Goal: Contribute content

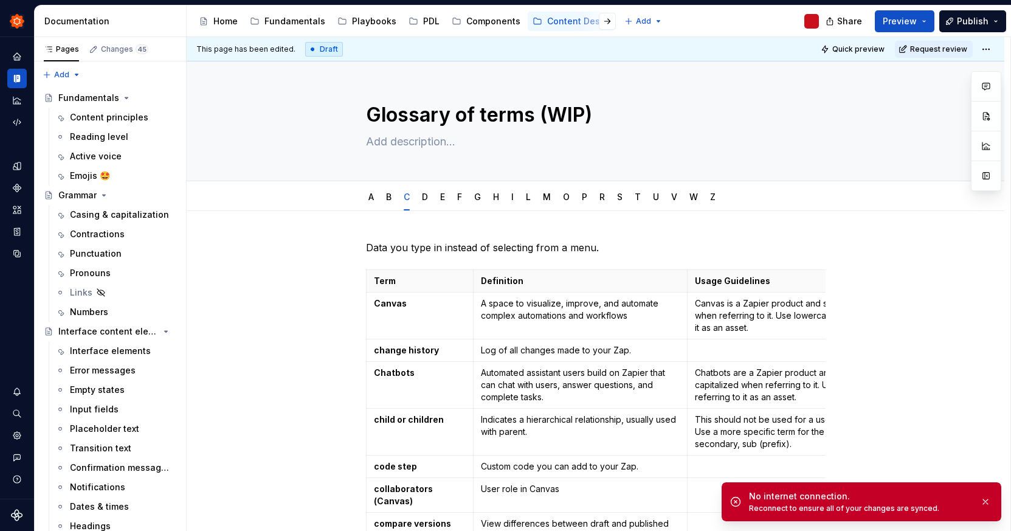
scroll to position [201, 0]
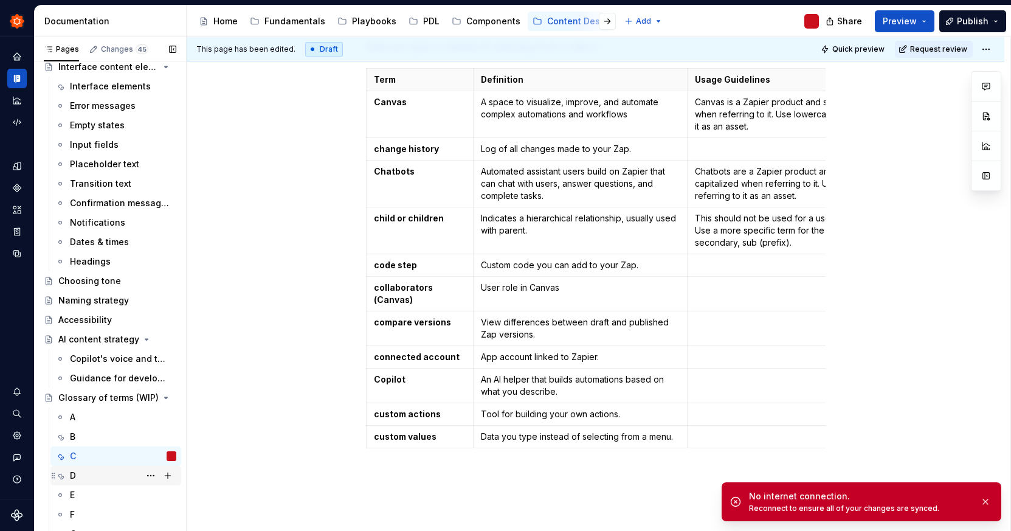
click at [111, 472] on div "D" at bounding box center [123, 475] width 106 height 17
type textarea "*"
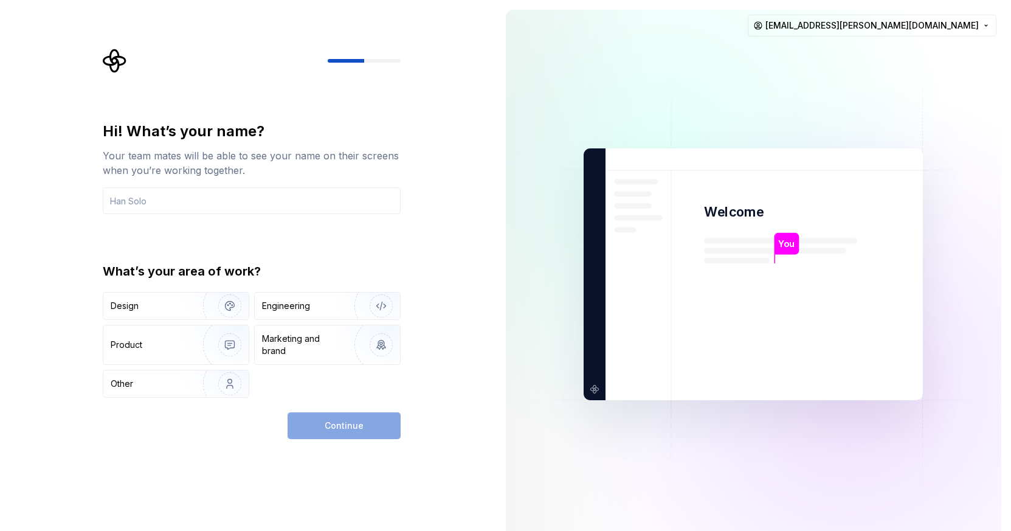
click at [406, 457] on div "Hi! What’s your name? Your team mates will be able to see your name on their sc…" at bounding box center [248, 274] width 496 height 548
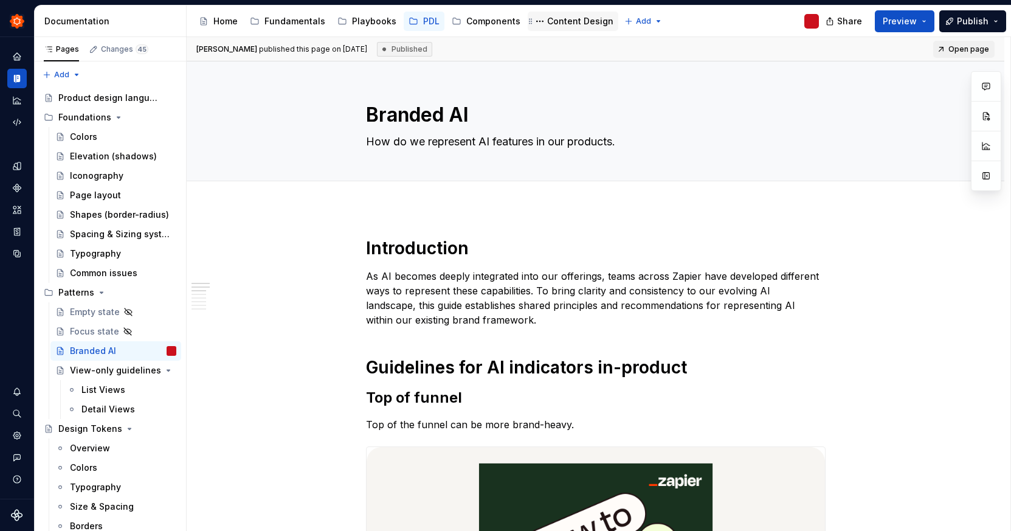
click at [566, 18] on div "Content Design" at bounding box center [580, 21] width 66 height 12
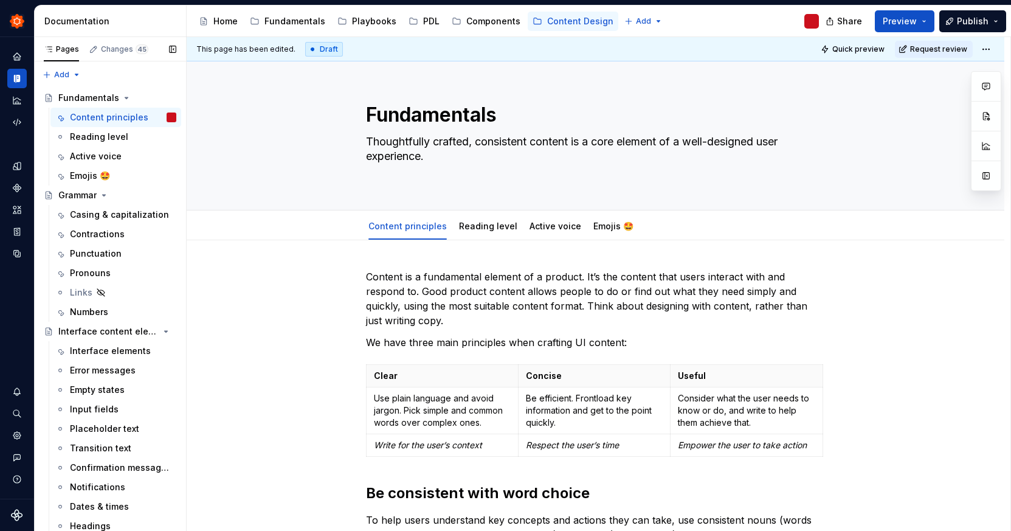
scroll to position [527, 0]
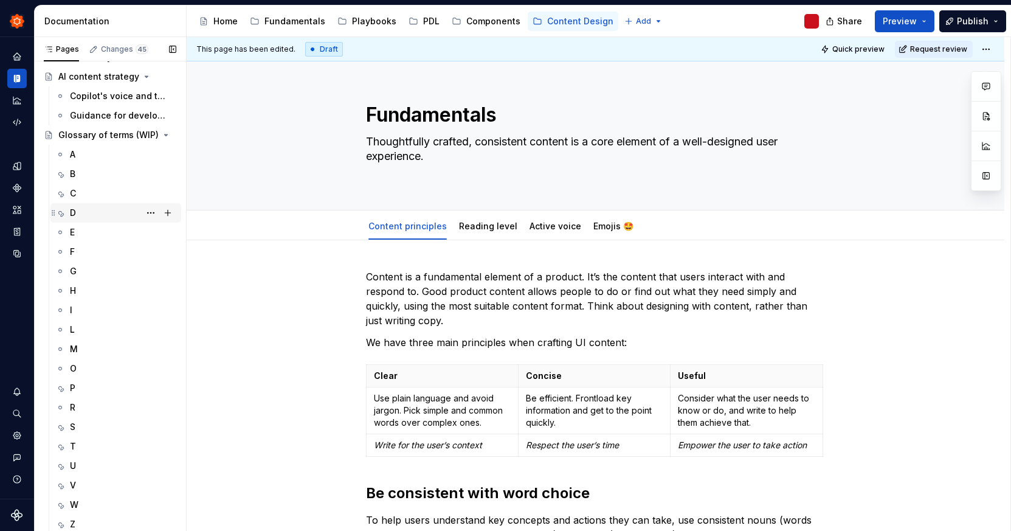
click at [94, 211] on div "D" at bounding box center [123, 212] width 106 height 17
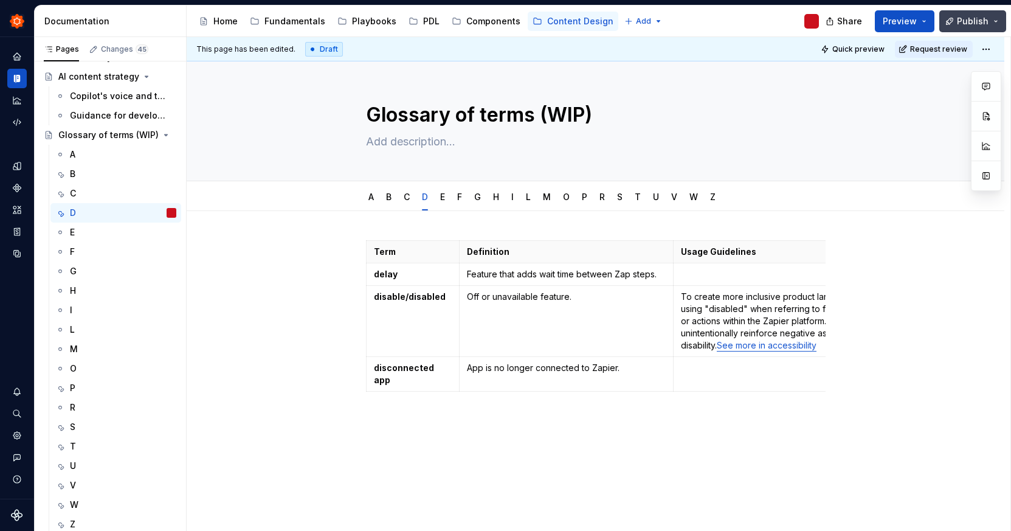
click at [990, 24] on button "Publish" at bounding box center [972, 21] width 67 height 22
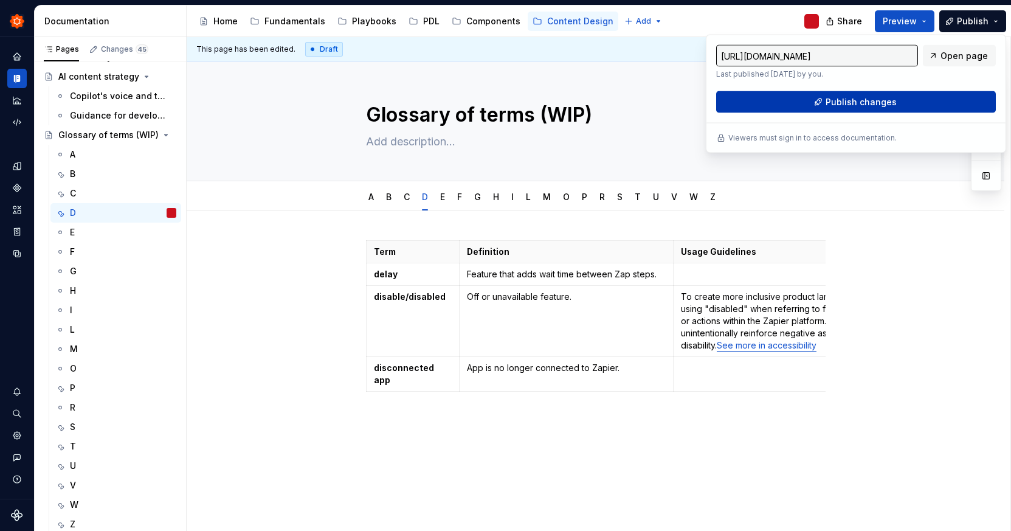
click at [940, 98] on button "Publish changes" at bounding box center [856, 102] width 280 height 22
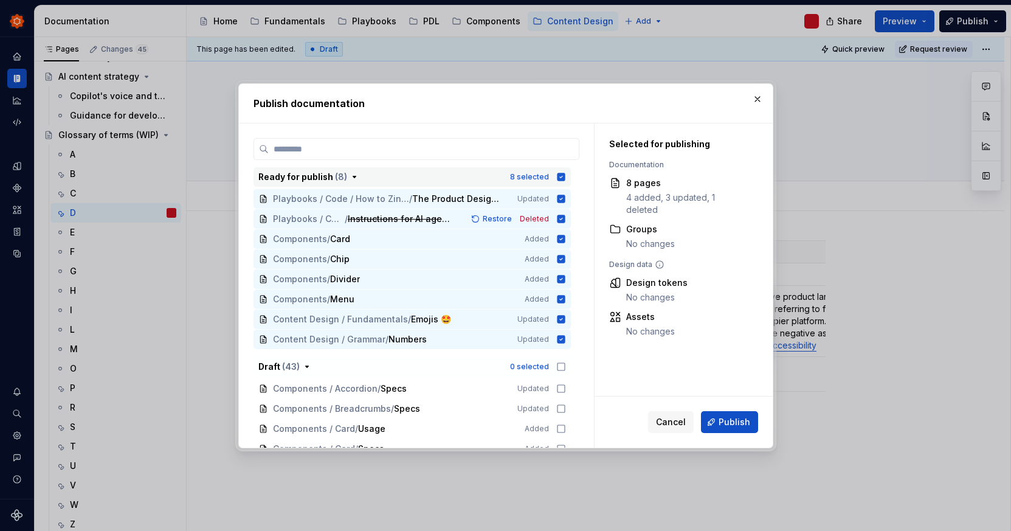
click at [560, 174] on icon "button" at bounding box center [561, 177] width 8 height 8
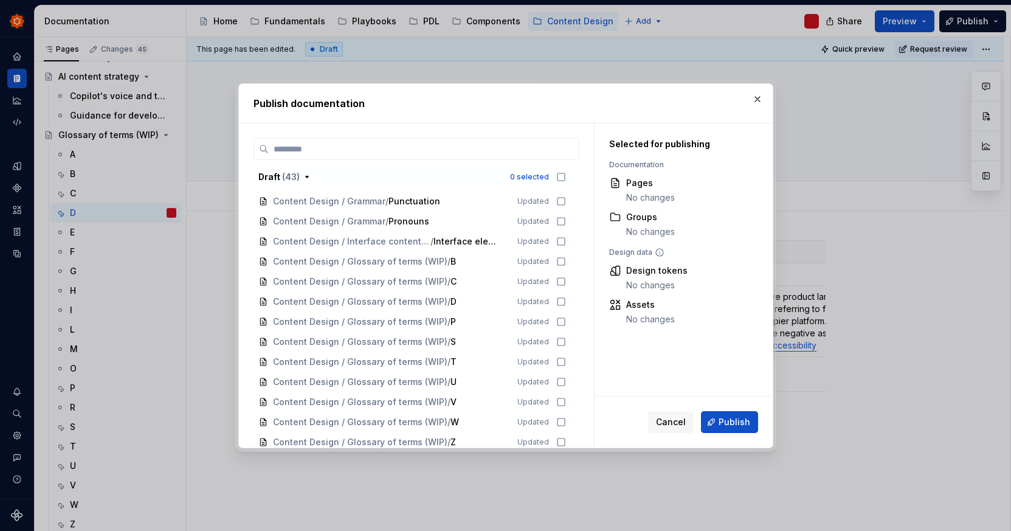
scroll to position [794, 0]
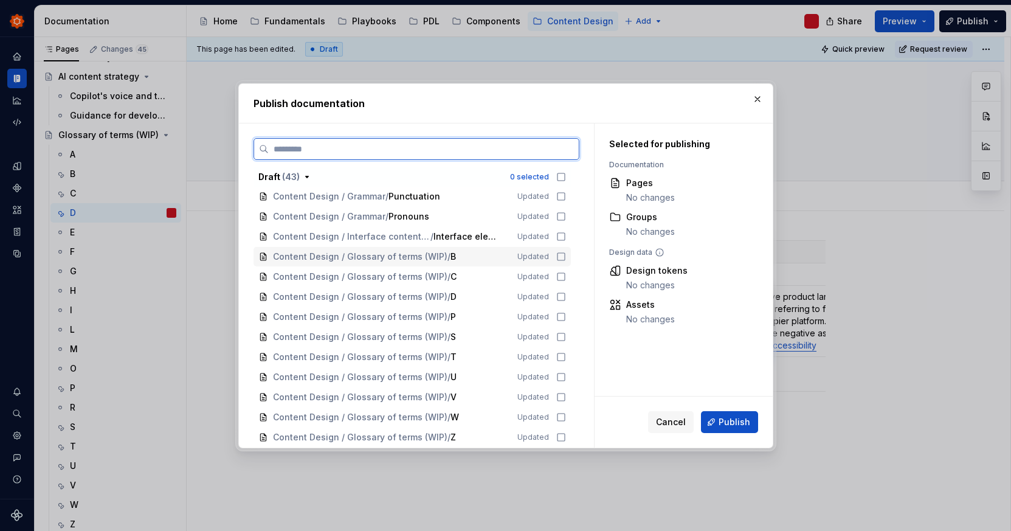
click at [559, 260] on icon at bounding box center [560, 256] width 7 height 7
click at [560, 274] on icon at bounding box center [561, 277] width 10 height 10
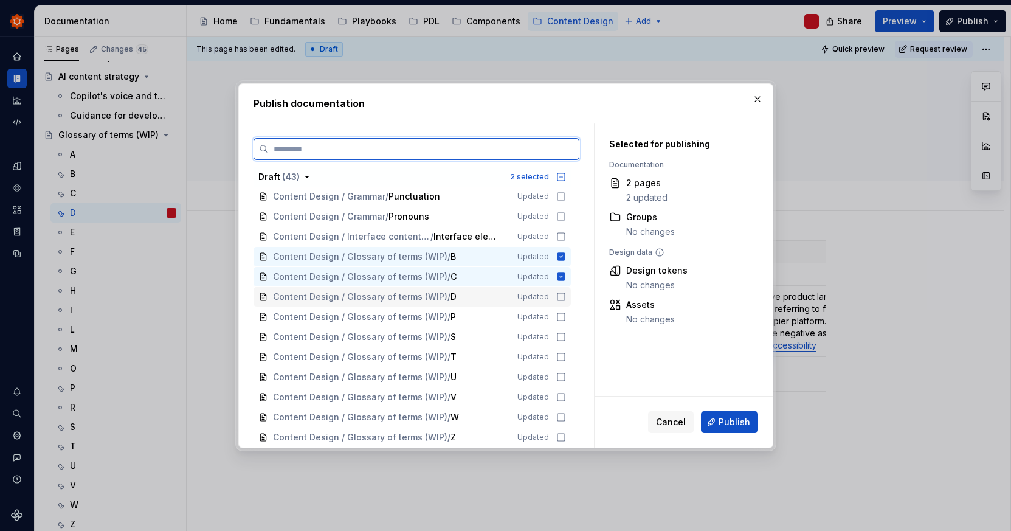
click at [561, 300] on icon at bounding box center [560, 296] width 7 height 7
click at [561, 316] on icon at bounding box center [561, 317] width 10 height 10
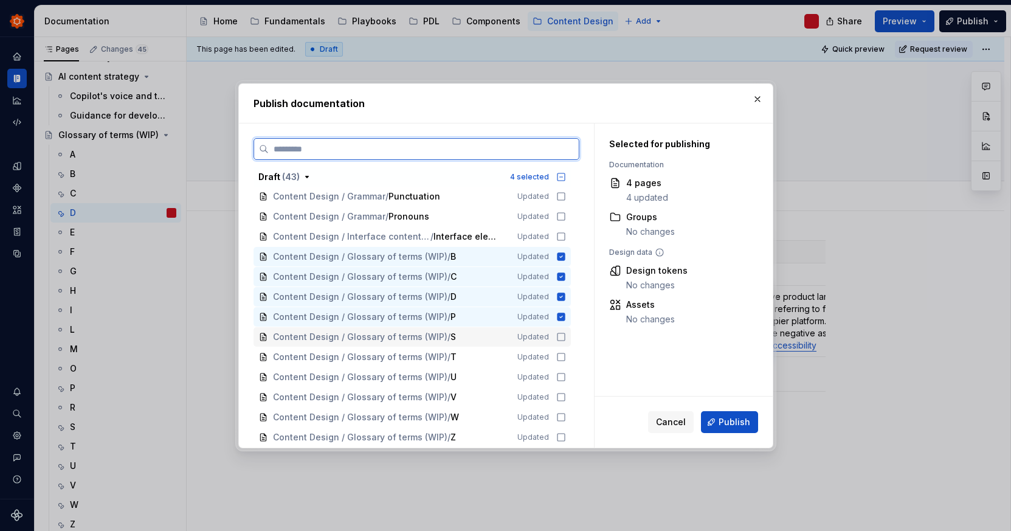
click at [560, 339] on icon at bounding box center [561, 337] width 10 height 10
click at [559, 357] on icon at bounding box center [561, 357] width 10 height 10
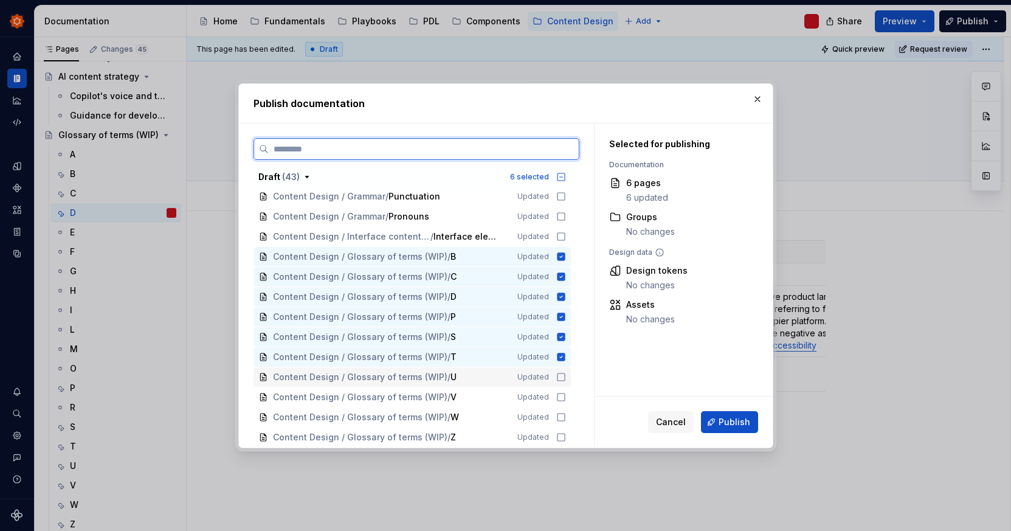
click at [559, 373] on icon at bounding box center [561, 377] width 10 height 10
click at [557, 398] on icon at bounding box center [560, 396] width 7 height 7
click at [557, 235] on icon at bounding box center [561, 237] width 10 height 10
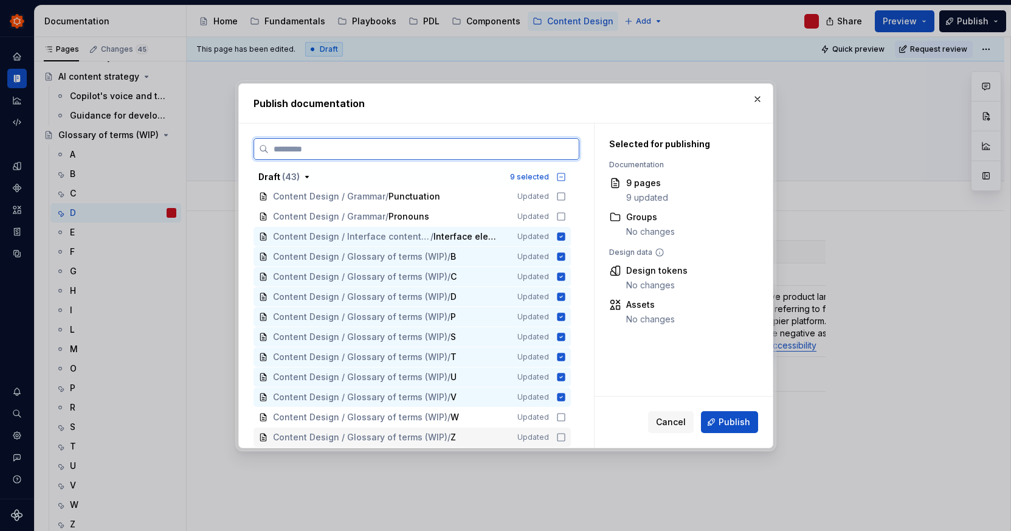
click at [565, 435] on icon at bounding box center [561, 437] width 10 height 10
click at [563, 413] on icon at bounding box center [561, 417] width 10 height 10
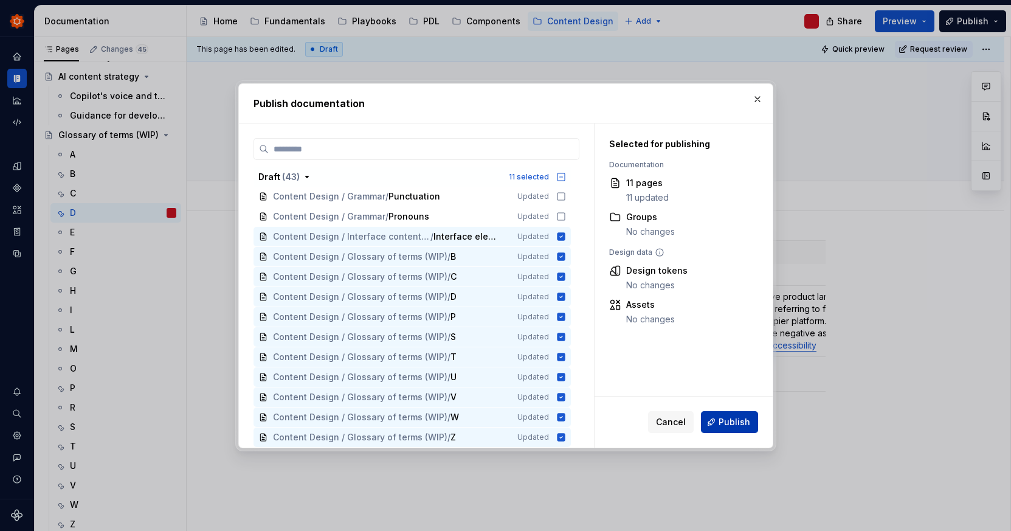
click at [734, 422] on span "Publish" at bounding box center [734, 422] width 32 height 12
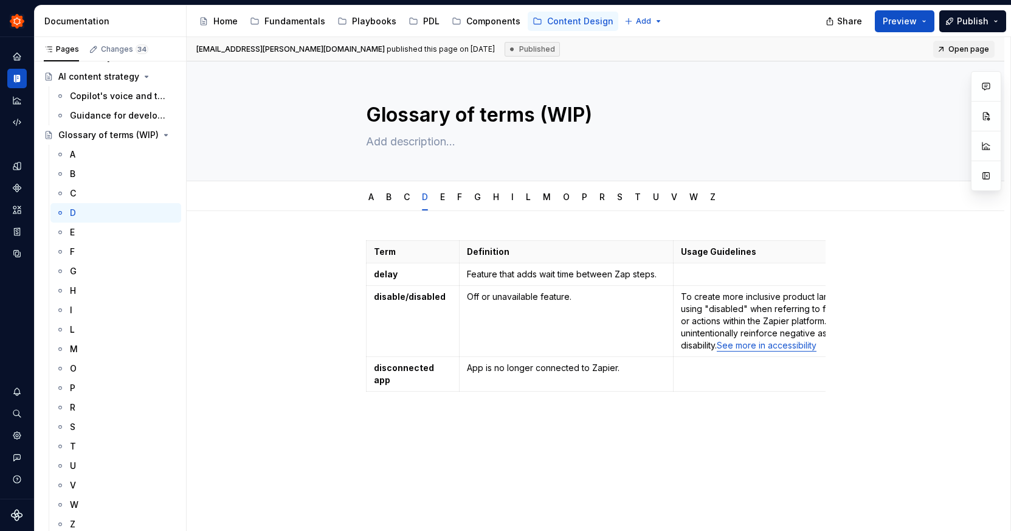
type textarea "*"
